Goal: Feedback & Contribution: Submit feedback/report problem

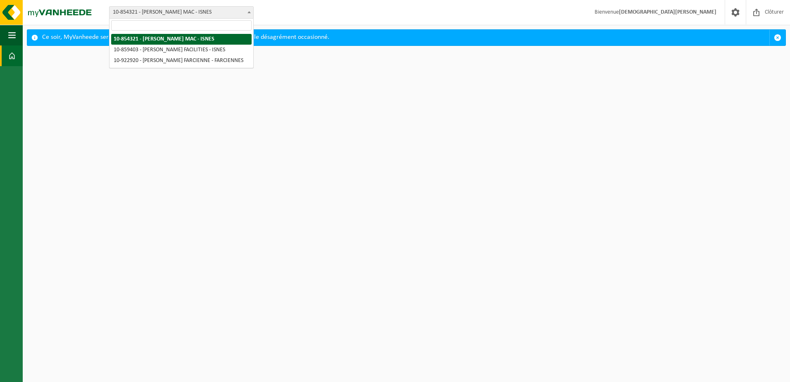
click at [250, 11] on b at bounding box center [249, 12] width 3 height 2
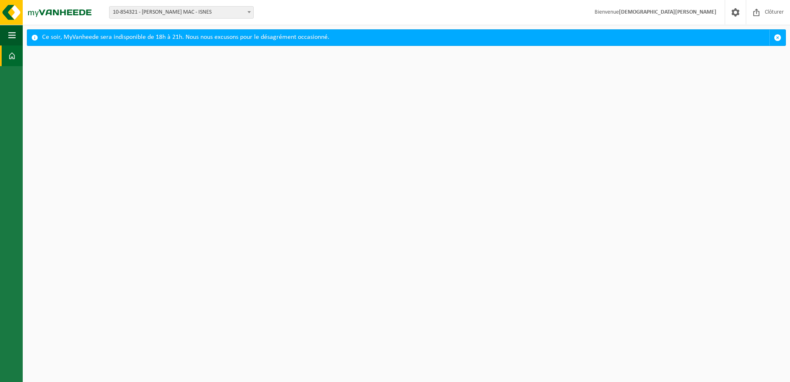
click at [250, 11] on b at bounding box center [249, 12] width 3 height 2
click at [680, 12] on strong "[DEMOGRAPHIC_DATA][PERSON_NAME]" at bounding box center [668, 12] width 98 height 6
click at [348, 205] on html "Site: 10-854321 - ELIA CRÉALYS MAC - ISNES 10-859403 - ELIA CRÉALYS FACILITIES …" at bounding box center [395, 191] width 790 height 382
click at [11, 55] on span at bounding box center [11, 55] width 7 height 21
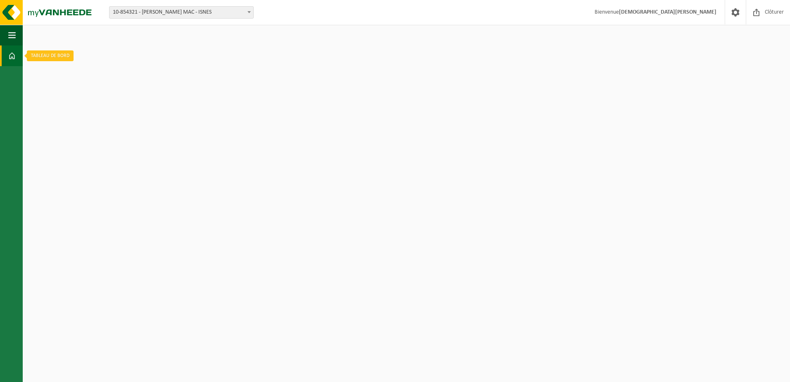
click at [11, 55] on span at bounding box center [11, 55] width 7 height 21
click at [773, 16] on span "Clôturer" at bounding box center [774, 12] width 23 height 24
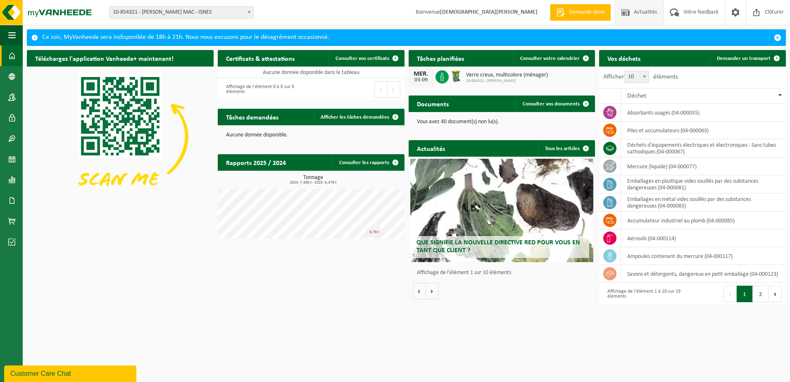
click at [648, 15] on span "Actualités" at bounding box center [645, 12] width 27 height 24
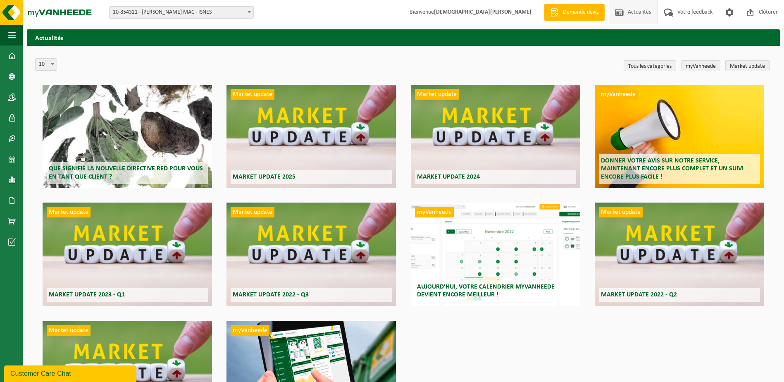
click at [489, 250] on div "myVanheede Aujourd’hui, votre calendrier myVanheede devient encore meilleur !" at bounding box center [495, 254] width 169 height 103
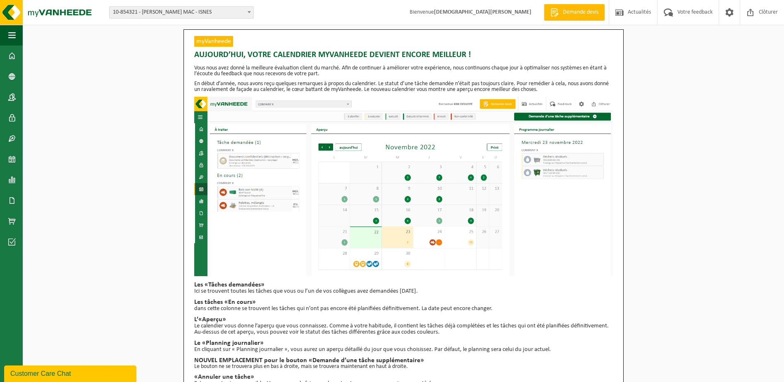
click at [672, 134] on div "myVanheede [DATE], votre calendrier myVanheede devient encore meilleur ! Vous n…" at bounding box center [403, 220] width 761 height 382
click at [107, 105] on div "myVanheede [DATE], votre calendrier myVanheede devient encore meilleur ! Vous n…" at bounding box center [403, 220] width 761 height 382
click at [631, 14] on span "Actualités" at bounding box center [639, 12] width 27 height 24
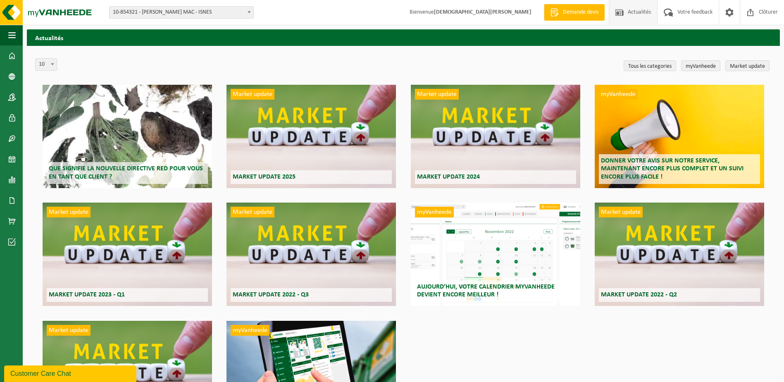
click at [297, 127] on div "Market update Market update 2025" at bounding box center [311, 136] width 169 height 103
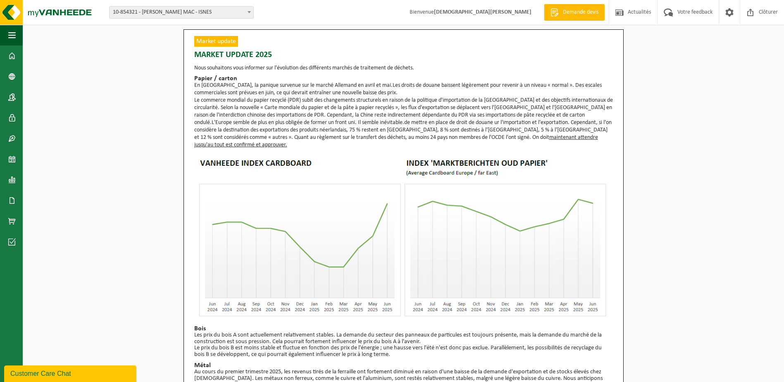
click at [570, 9] on span "Demande devis" at bounding box center [581, 12] width 40 height 8
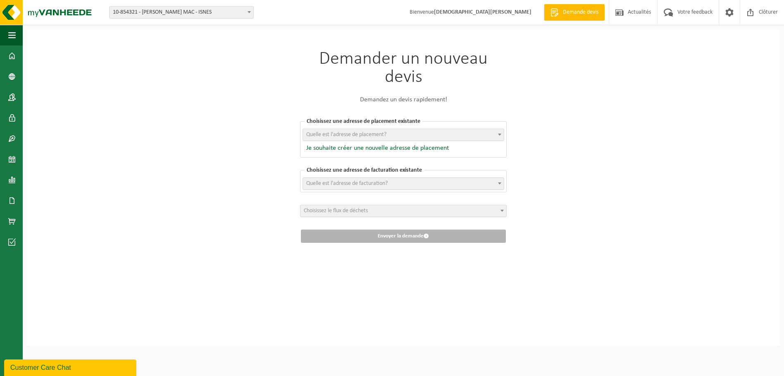
click at [501, 208] on span at bounding box center [502, 210] width 8 height 11
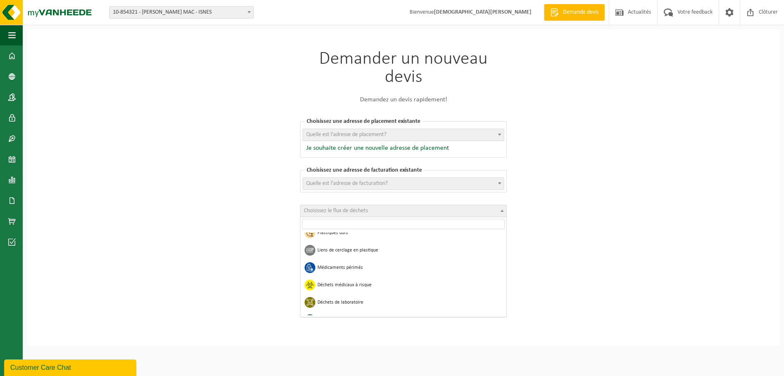
scroll to position [227, 0]
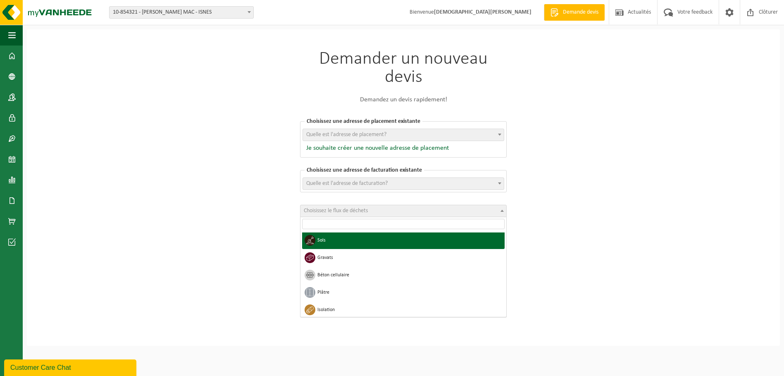
click at [498, 132] on span at bounding box center [500, 134] width 8 height 11
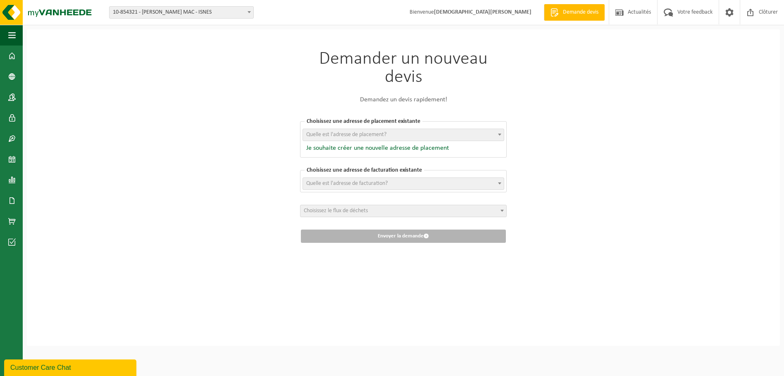
click at [602, 136] on div "Demander un nouveau devis Demandez un devis rapidement! Choisissez une adresse …" at bounding box center [403, 187] width 753 height 316
click at [500, 132] on span at bounding box center [500, 134] width 8 height 11
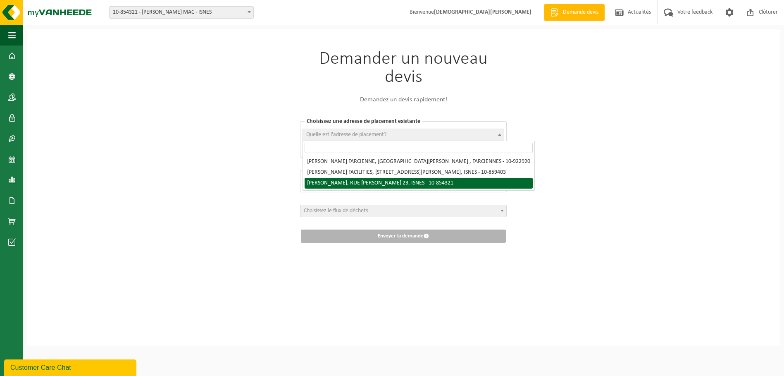
select select "97869"
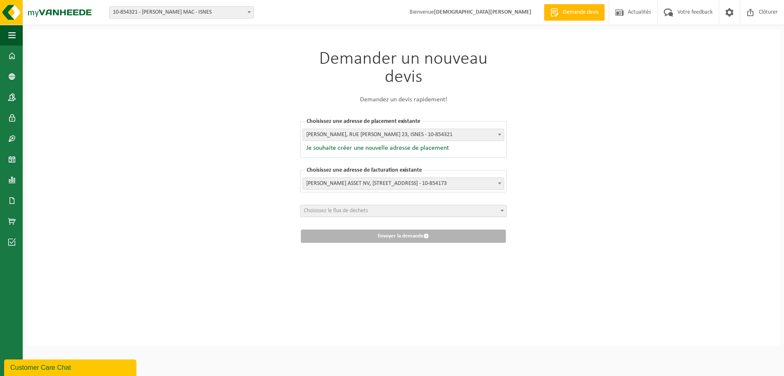
click at [501, 208] on span at bounding box center [502, 210] width 8 height 11
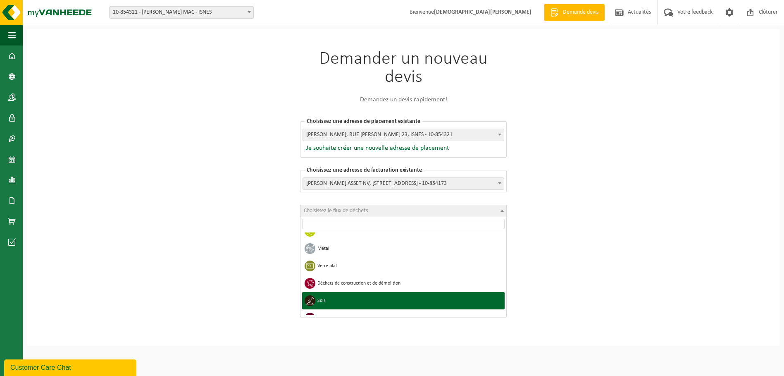
scroll to position [165, 0]
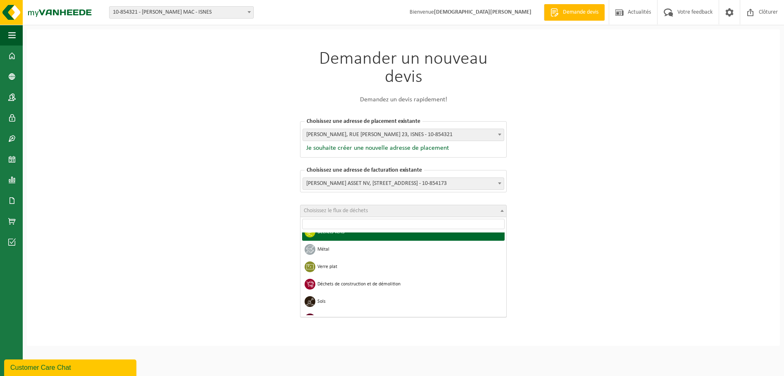
click at [646, 154] on div "Demander un nouveau devis Demandez un devis rapidement! Choisissez une adresse …" at bounding box center [403, 187] width 753 height 316
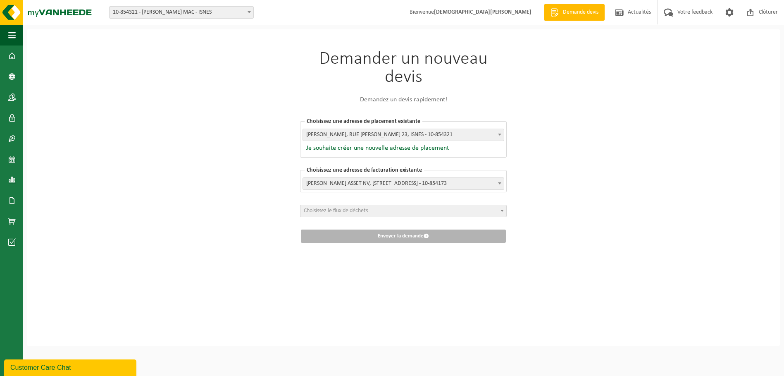
click at [605, 100] on div "Demander un nouveau devis Demandez un devis rapidement! Choisissez une adresse …" at bounding box center [403, 187] width 753 height 316
click at [631, 79] on div "Demander un nouveau devis Demandez un devis rapidement! Choisissez une adresse …" at bounding box center [403, 187] width 753 height 316
click at [688, 9] on span "Votre feedback" at bounding box center [694, 12] width 39 height 24
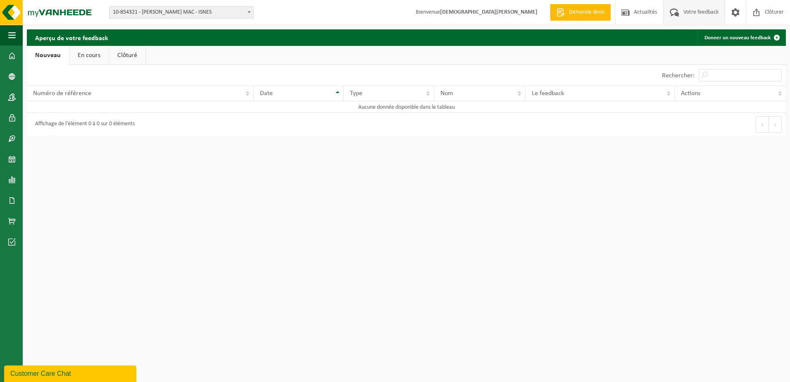
click at [82, 53] on link "En cours" at bounding box center [88, 55] width 39 height 19
click at [128, 56] on link "Clôturé" at bounding box center [126, 55] width 36 height 19
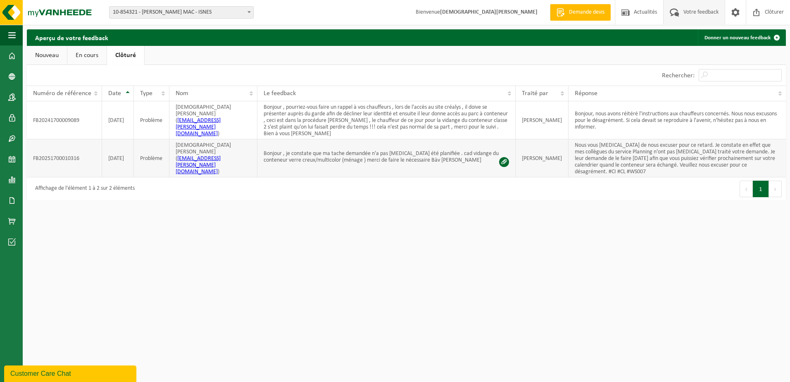
click at [53, 153] on td "FB20251700010316" at bounding box center [64, 158] width 75 height 38
click at [441, 150] on td "Bonjour , je constate que ma tache demandée n'a pas [MEDICAL_DATA] été planifié…" at bounding box center [387, 158] width 258 height 38
click at [442, 155] on td "Bonjour , je constate que ma tache demandée n'a pas [MEDICAL_DATA] été planifié…" at bounding box center [387, 158] width 258 height 38
click at [442, 155] on td "Bonjour , je constate que ma tache demandée n'a pas encore été planifiée . cad …" at bounding box center [387, 158] width 258 height 38
click at [343, 228] on html "Site: 10-854321 - ELIA CRÉALYS MAC - ISNES 10-859403 - ELIA CRÉALYS FACILITIES …" at bounding box center [395, 191] width 790 height 382
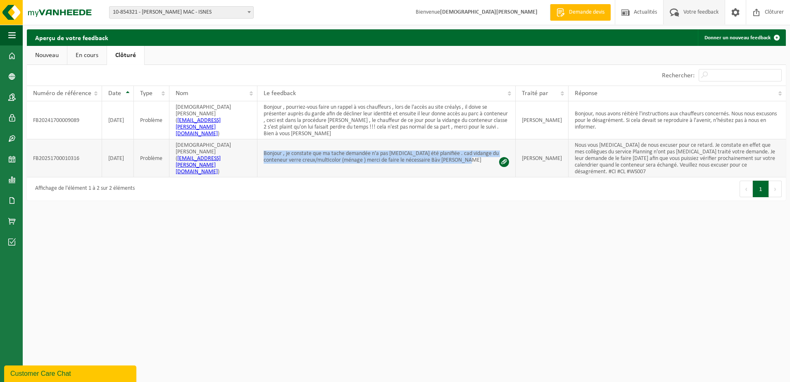
drag, startPoint x: 262, startPoint y: 151, endPoint x: 479, endPoint y: 169, distance: 217.3
click at [479, 169] on td "Bonjour , je constate que ma tache demandée n'a pas encore été planifiée . cad …" at bounding box center [387, 158] width 258 height 38
copy td "Bonjour , je constate que ma tache demandée n'a pas encore été planifiée . cad …"
click at [43, 57] on link "Nouveau" at bounding box center [47, 55] width 40 height 19
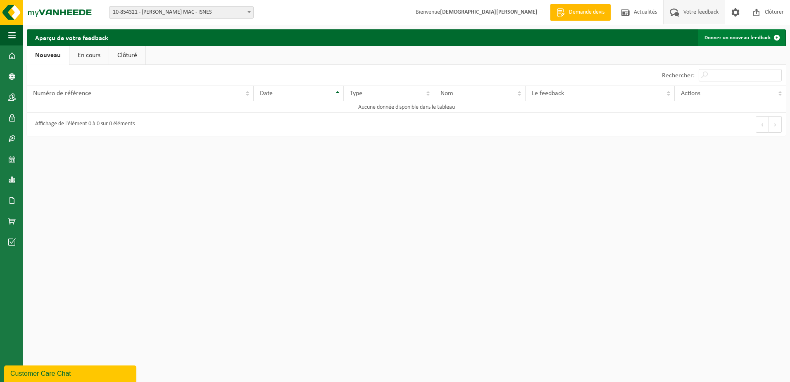
click at [778, 36] on span at bounding box center [777, 37] width 17 height 17
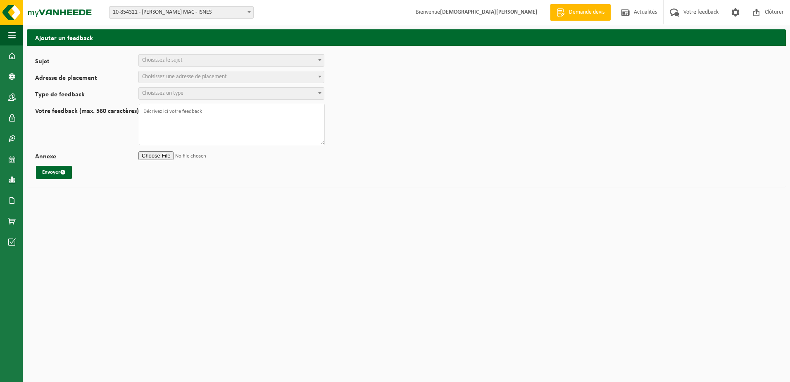
select select
click at [320, 60] on b at bounding box center [319, 60] width 3 height 2
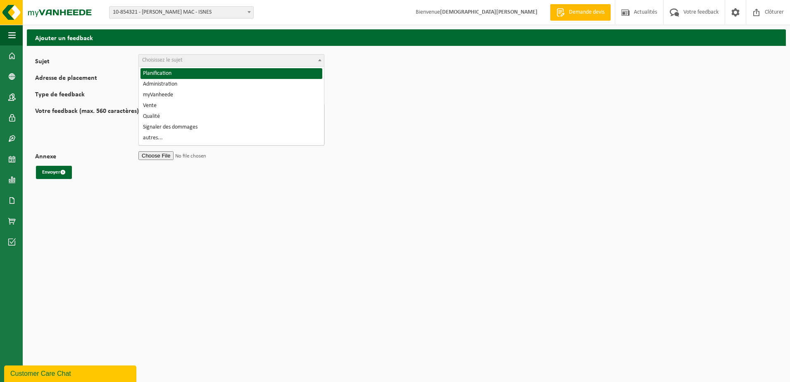
select select "1"
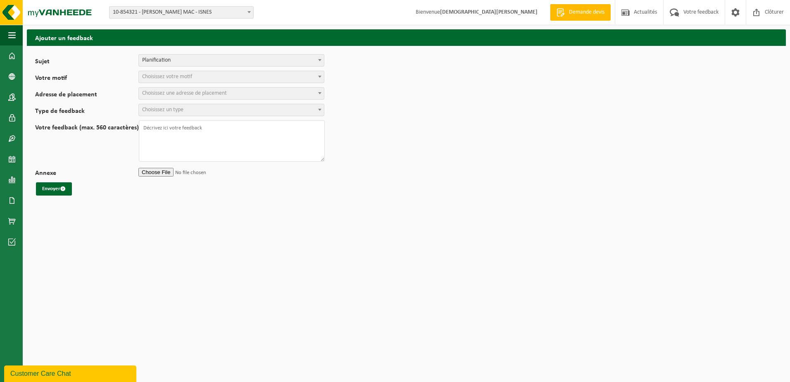
click at [321, 74] on span at bounding box center [320, 76] width 8 height 11
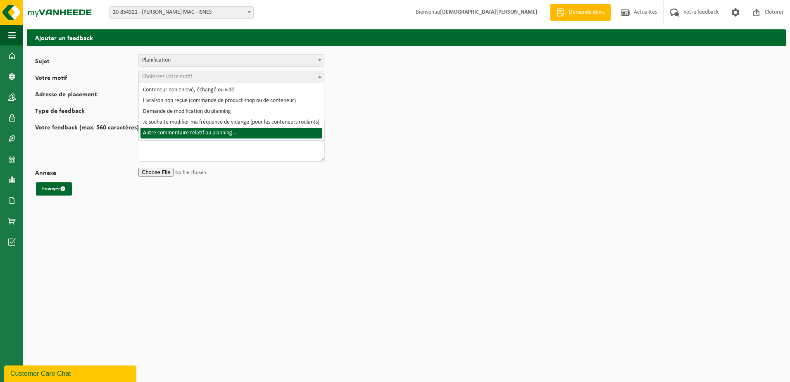
select select "6"
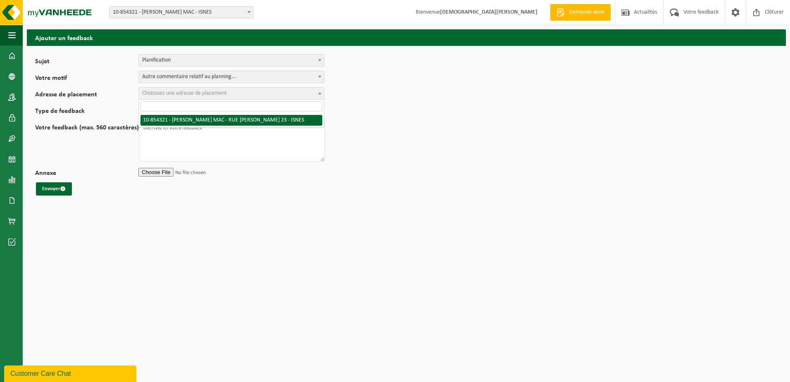
click at [320, 92] on span at bounding box center [320, 93] width 8 height 11
select select "97869"
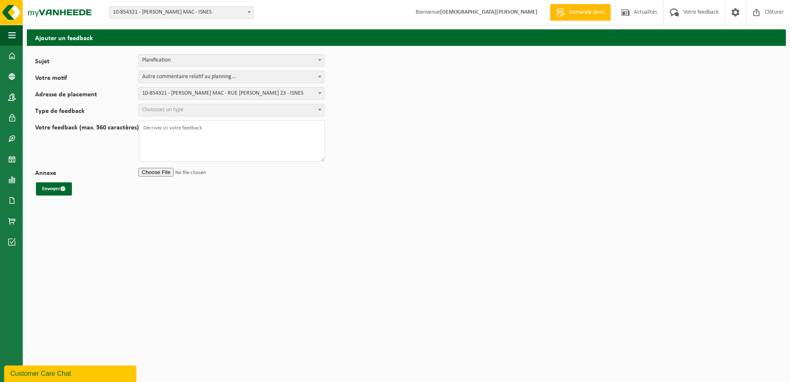
click at [319, 109] on b at bounding box center [319, 110] width 3 height 2
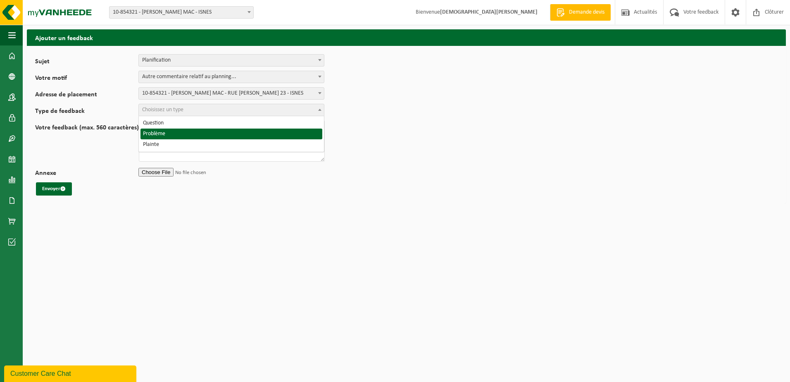
select select "ISS"
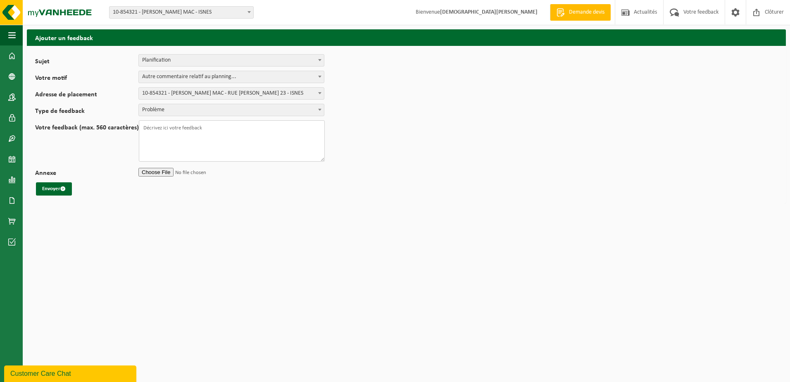
click at [158, 131] on textarea "Votre feedback (max. 560 caractères)" at bounding box center [232, 140] width 186 height 41
paste textarea "Bonjour , je constate que ma tache demandée n'a pas encore été planifiée . cad …"
click at [264, 134] on textarea "Bonjour , je constate que ma tache demandée n'a pas encore été planifiée . cad …" at bounding box center [232, 140] width 186 height 41
type textarea "Bonjour , je constate que ma tache demandée n'a pas encore été planifiée . cad …"
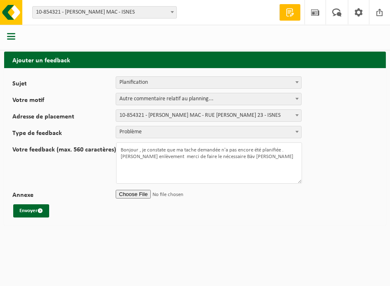
click at [137, 194] on input "Annexe" at bounding box center [209, 194] width 186 height 12
click at [137, 196] on input "Annexe" at bounding box center [209, 194] width 186 height 12
type input "C:\fakepath\myVanheede - Formulaire d'enlèvement.msg"
click at [156, 240] on html "Site: 10-854321 - ELIA CRÉALYS MAC - ISNES 10-859403 - ELIA CRÉALYS FACILITIES …" at bounding box center [195, 143] width 390 height 286
click at [194, 194] on input "Annexe" at bounding box center [209, 194] width 186 height 12
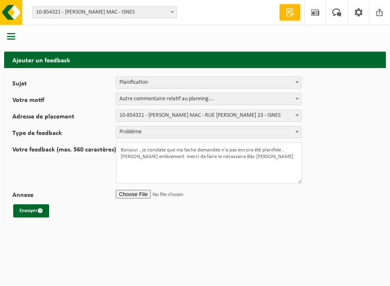
click at [133, 194] on input "Annexe" at bounding box center [209, 194] width 186 height 12
type input "C:\fakepath\myVanheede - Formulaire d'enlèvement.msg"
click at [170, 196] on input "Annexe" at bounding box center [209, 194] width 186 height 12
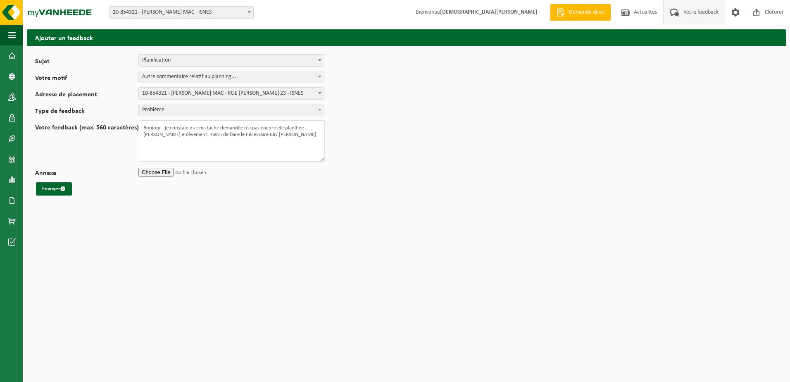
click at [692, 14] on span "Votre feedback" at bounding box center [701, 12] width 39 height 24
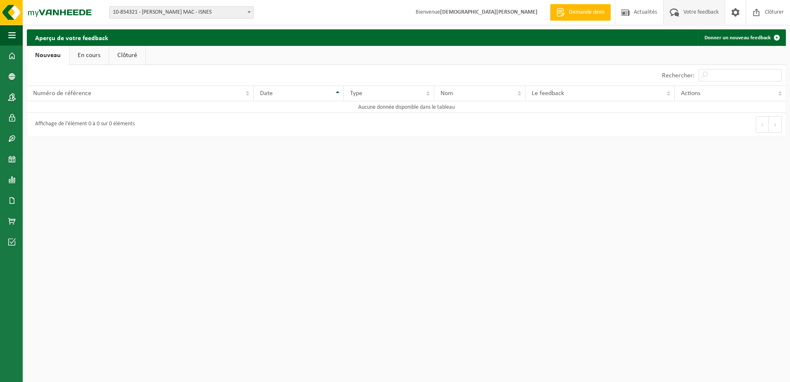
click at [127, 57] on link "Clôturé" at bounding box center [127, 55] width 36 height 19
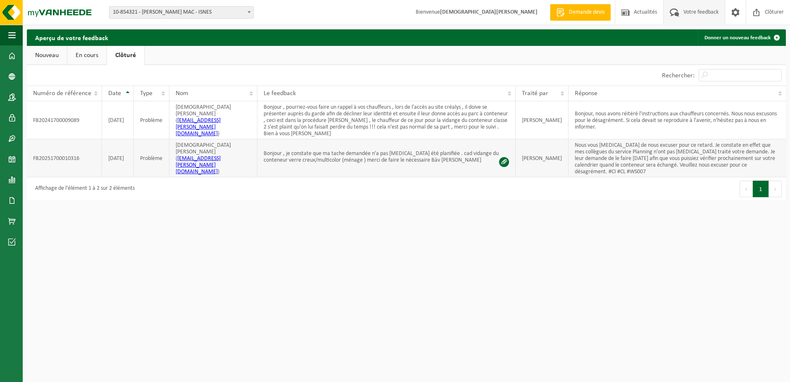
click at [509, 157] on span at bounding box center [504, 162] width 10 height 10
click at [274, 294] on html "Site: 10-854321 - ELIA CRÉALYS MAC - ISNES 10-859403 - ELIA CRÉALYS FACILITIES …" at bounding box center [395, 191] width 790 height 382
click at [694, 10] on span "Votre feedback" at bounding box center [701, 12] width 39 height 24
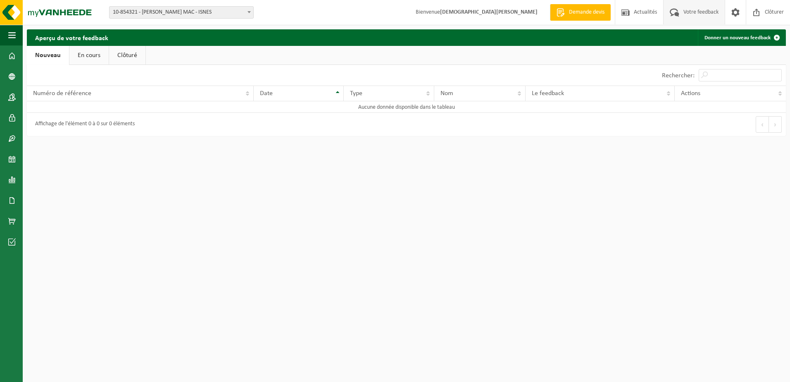
click at [50, 53] on link "Nouveau" at bounding box center [48, 55] width 42 height 19
click at [764, 35] on link "Donner un nouveau feedback" at bounding box center [741, 37] width 87 height 17
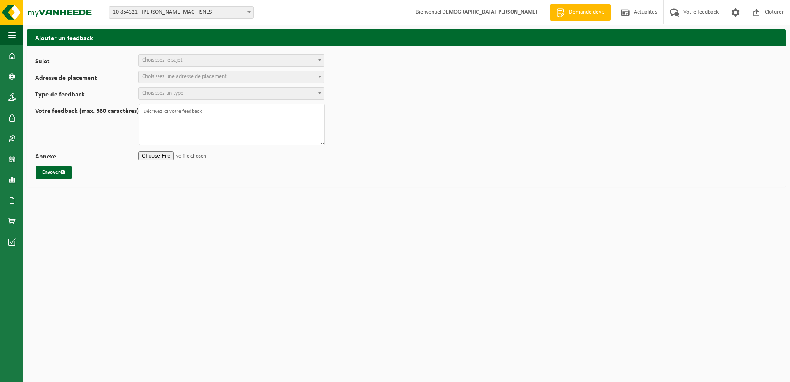
select select
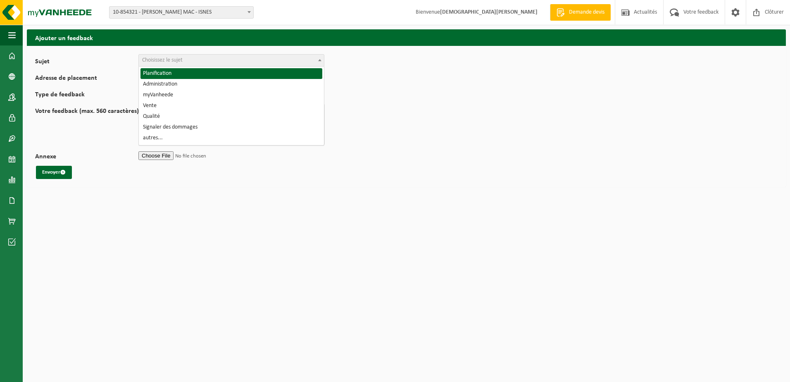
click at [319, 59] on b at bounding box center [319, 60] width 3 height 2
select select "1"
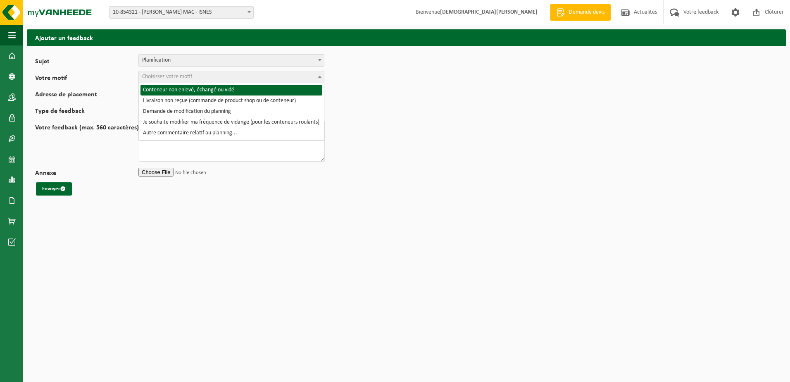
click at [320, 74] on span at bounding box center [320, 76] width 8 height 11
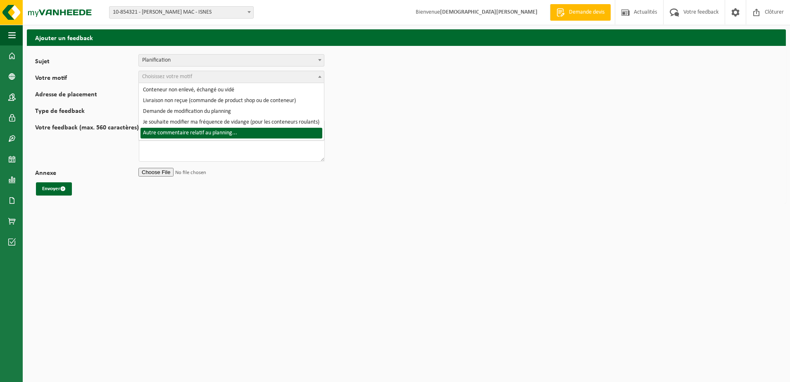
select select "6"
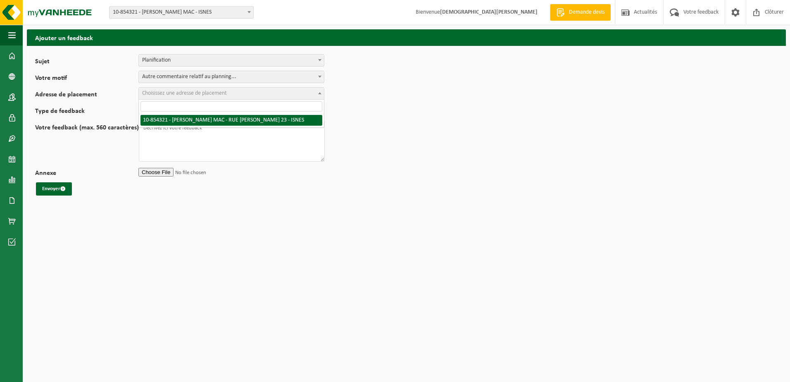
click at [320, 93] on b at bounding box center [319, 93] width 3 height 2
select select "97869"
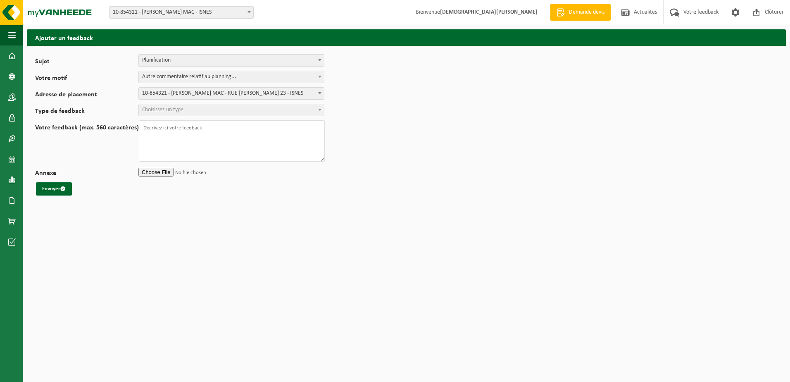
click at [321, 110] on b at bounding box center [319, 110] width 3 height 2
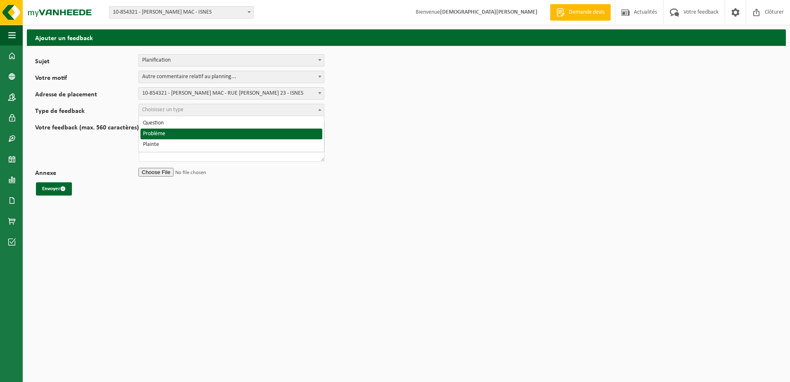
select select "ISS"
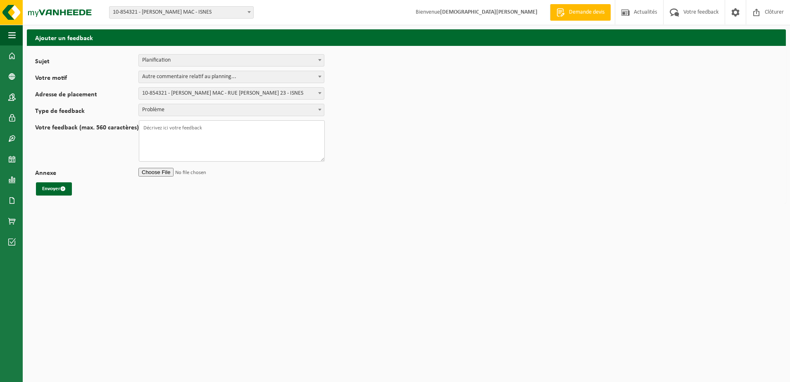
click at [177, 139] on textarea "Votre feedback (max. 560 caractères)" at bounding box center [232, 140] width 186 height 41
paste textarea "Bonjour , je constate que ma tache demandée n'a pas encore été planifiée . cad …"
click at [263, 134] on textarea "Bonjour , je constate que ma tache demandée n'a pas encore été planifiée . cad …" at bounding box center [232, 140] width 186 height 41
drag, startPoint x: 145, startPoint y: 136, endPoint x: 152, endPoint y: 136, distance: 7.0
click at [145, 136] on textarea "Bonjour , je constate que ma tache demandée n'a pas encore été planifiée . cad …" at bounding box center [232, 140] width 186 height 41
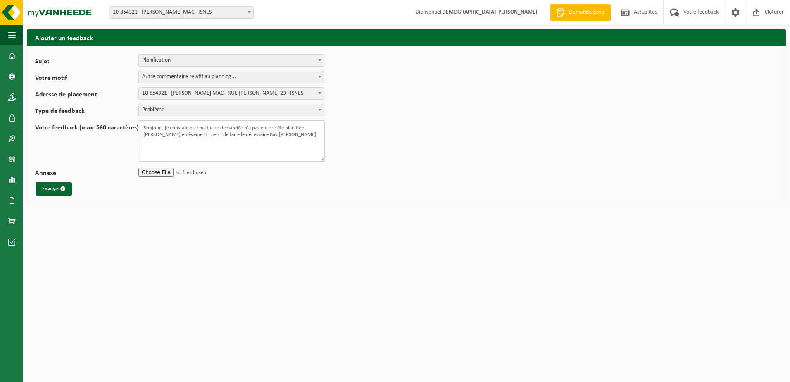
drag, startPoint x: 171, startPoint y: 135, endPoint x: 181, endPoint y: 134, distance: 10.9
click at [172, 135] on textarea "Bonjour , je constate que ma tache demandée n'a pas encore été planifiée . cad …" at bounding box center [232, 140] width 186 height 41
click at [217, 212] on html "Site: 10-854321 - ELIA CRÉALYS MAC - ISNES 10-859403 - ELIA CRÉALYS FACILITIES …" at bounding box center [395, 191] width 790 height 382
click at [241, 136] on textarea "Bonjour , je constate que ma tache demandée n'a pas encore été planifiée . cad …" at bounding box center [232, 140] width 186 height 41
click at [232, 134] on textarea "Bonjour , je constate que ma tache demandée n'a pas encore été planifiée . cad …" at bounding box center [232, 140] width 186 height 41
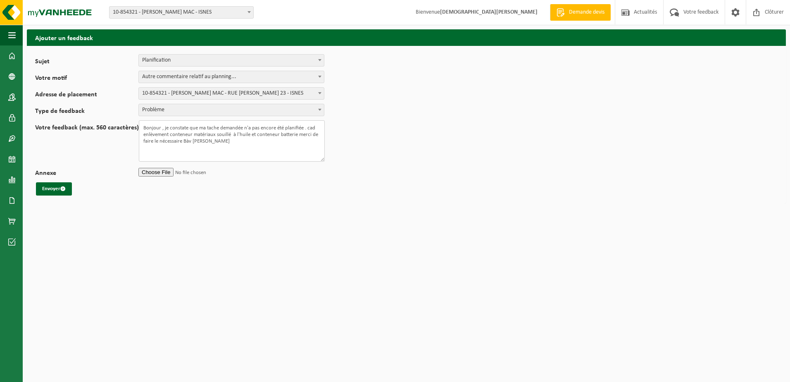
click at [251, 150] on textarea "Bonjour , je constate que ma tache demandée n'a pas encore été planifiée . cad …" at bounding box center [232, 140] width 186 height 41
type textarea "Bonjour , je constate que ma tache demandée n'a pas encore été planifiée . cad …"
click at [160, 174] on input "Annexe" at bounding box center [231, 172] width 186 height 12
type input "C:\fakepath\myVanheede - Formulaire d'enlèvement.msg"
click at [304, 126] on textarea "Bonjour , je constate que ma tache demandée n'a pas encore été planifiée . cad …" at bounding box center [232, 140] width 186 height 41
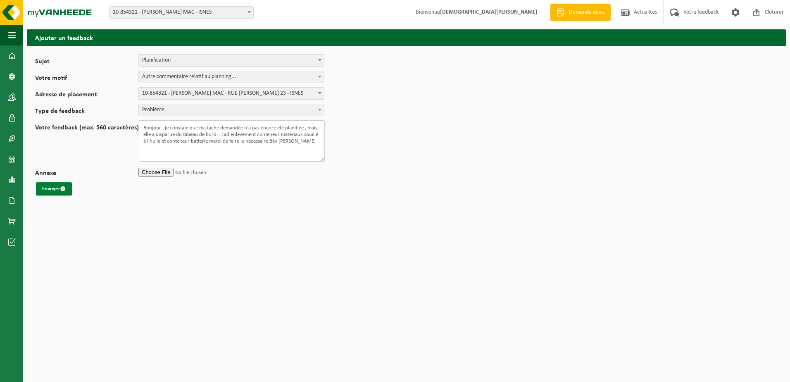
type textarea "Bonjour , je constate que ma tache demandée n'a pas encore été planifiée , mais…"
click at [55, 188] on button "Envoyer" at bounding box center [54, 188] width 36 height 13
